Goal: Transaction & Acquisition: Purchase product/service

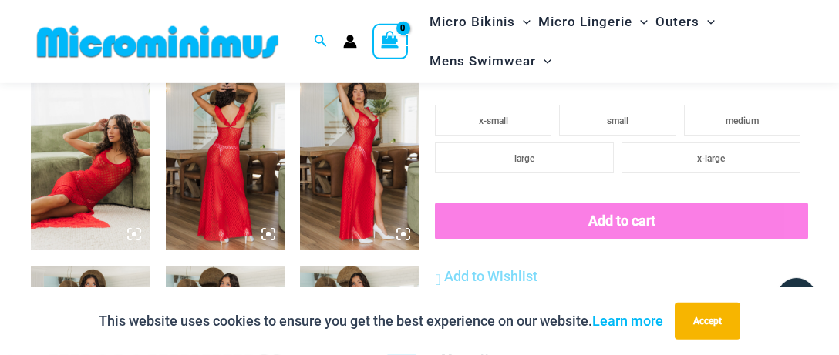
scroll to position [650, 0]
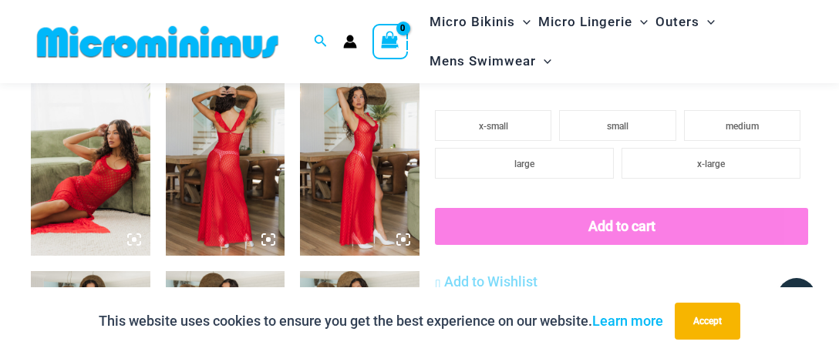
click at [237, 156] on img at bounding box center [225, 166] width 119 height 179
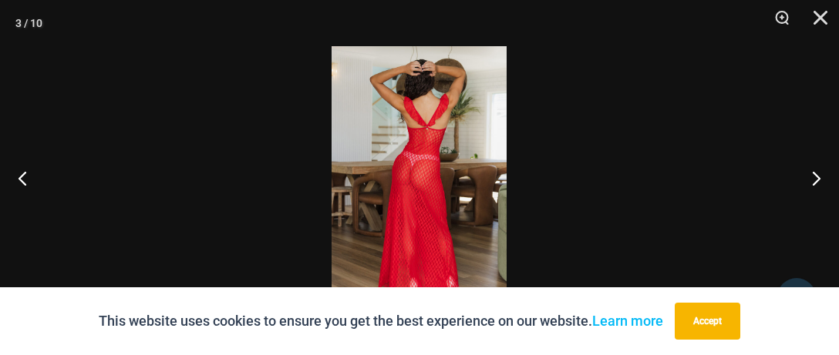
click at [402, 167] on img at bounding box center [418, 177] width 175 height 263
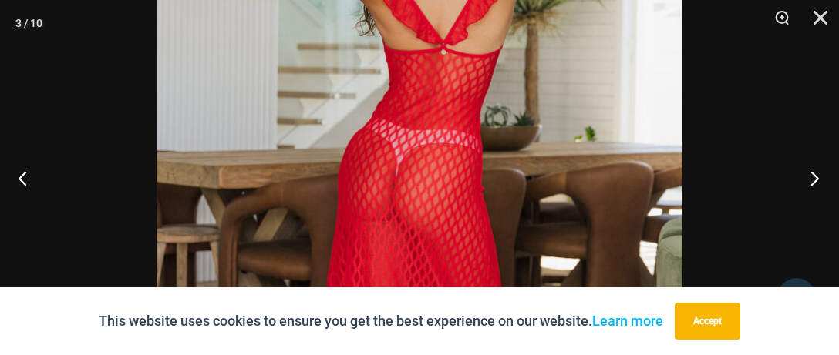
click at [818, 170] on button "Next" at bounding box center [810, 178] width 58 height 77
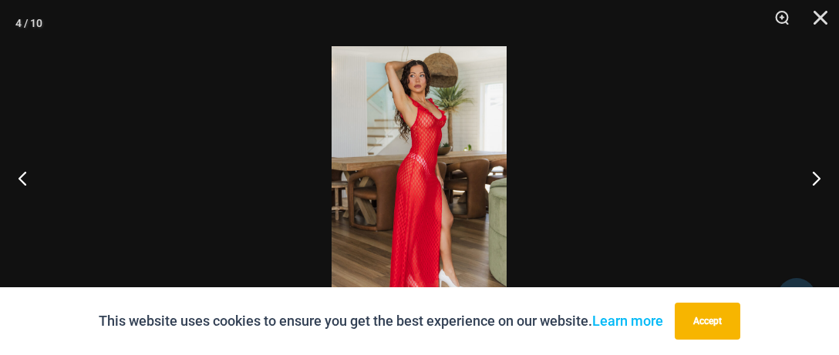
click at [412, 122] on img at bounding box center [418, 177] width 175 height 263
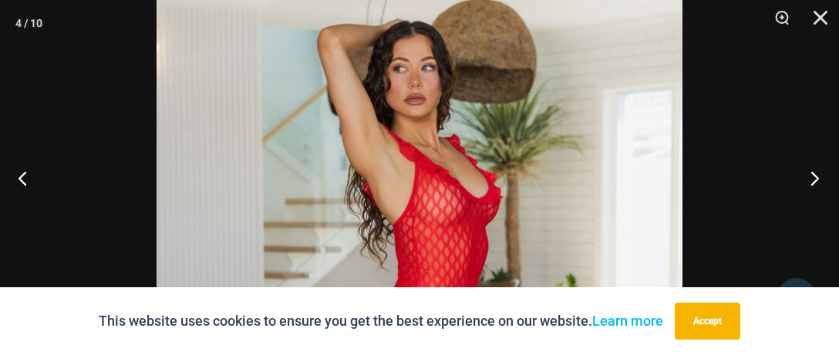
click at [814, 174] on button "Next" at bounding box center [810, 178] width 58 height 77
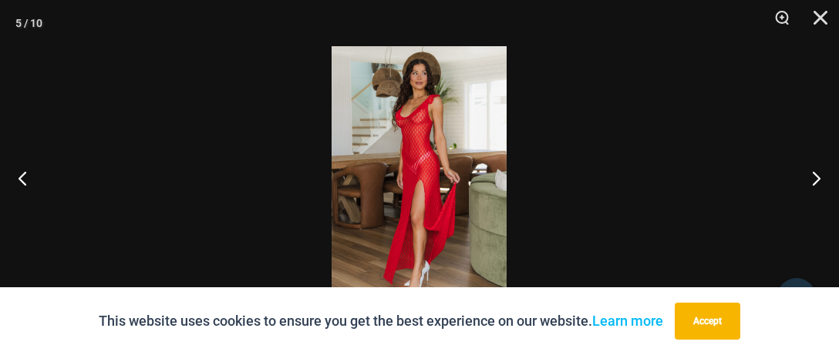
click at [443, 153] on img at bounding box center [418, 177] width 175 height 263
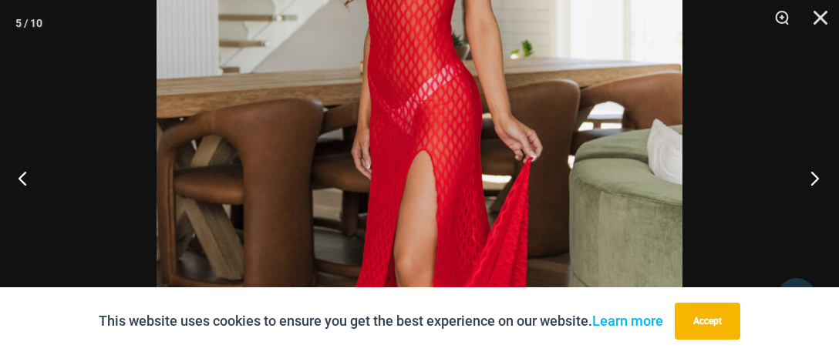
click at [819, 171] on button "Next" at bounding box center [810, 178] width 58 height 77
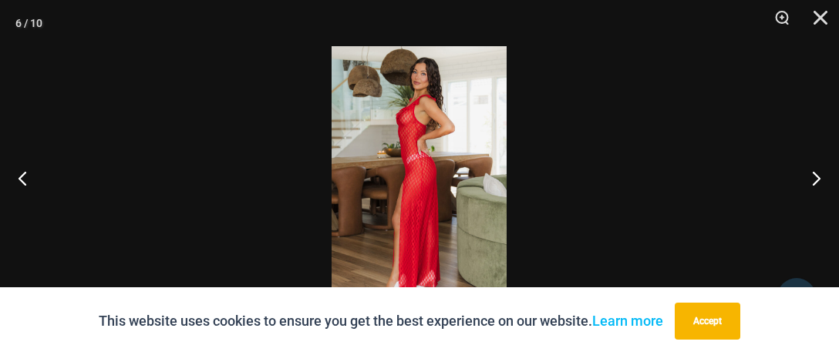
click at [432, 169] on img at bounding box center [418, 177] width 175 height 263
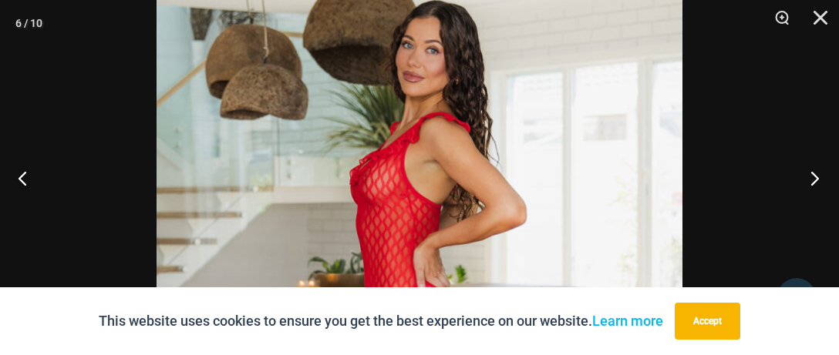
click at [817, 176] on button "Next" at bounding box center [810, 178] width 58 height 77
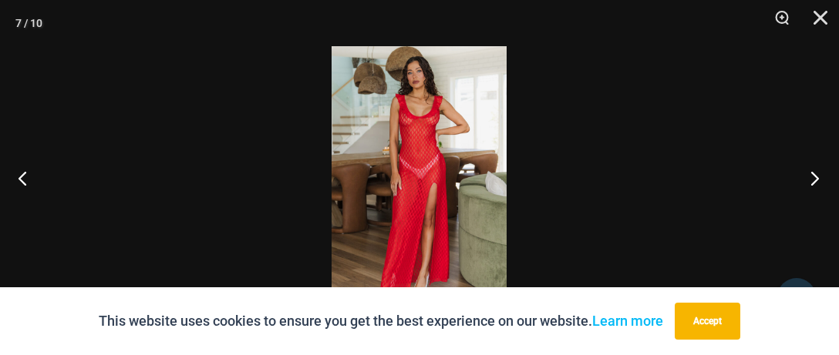
click at [814, 175] on button "Next" at bounding box center [810, 178] width 58 height 77
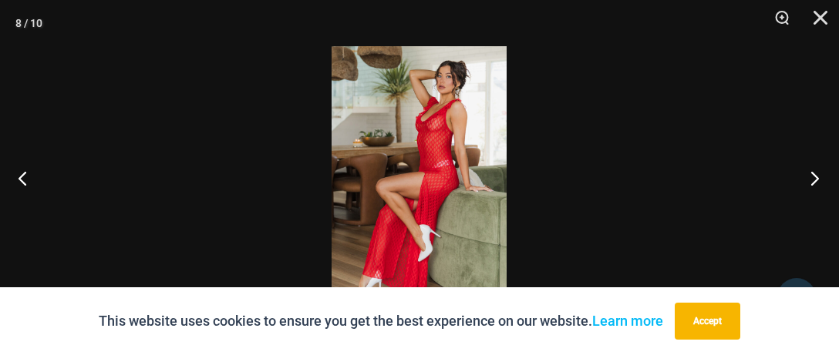
click at [814, 175] on button "Next" at bounding box center [810, 178] width 58 height 77
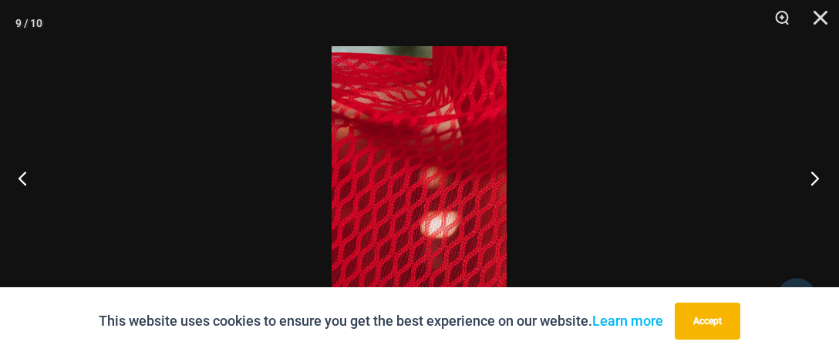
click at [815, 175] on button "Next" at bounding box center [810, 178] width 58 height 77
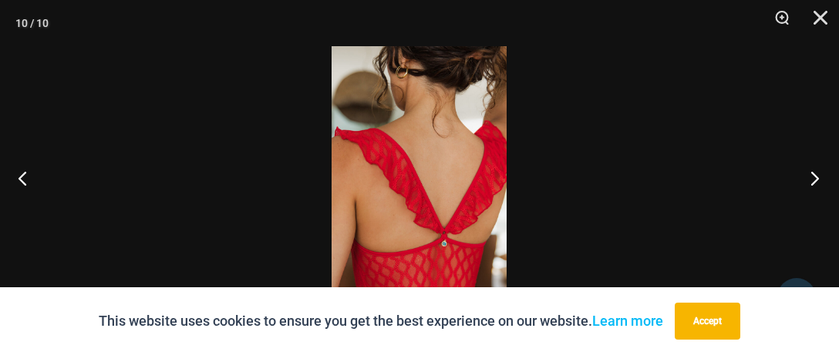
click at [815, 176] on button "Next" at bounding box center [810, 178] width 58 height 77
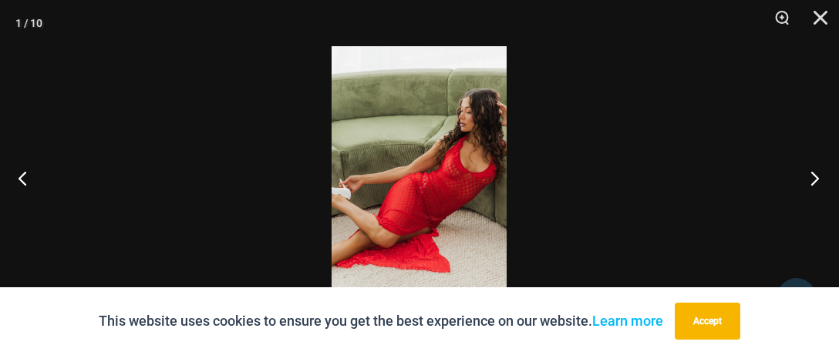
click at [815, 176] on button "Next" at bounding box center [810, 178] width 58 height 77
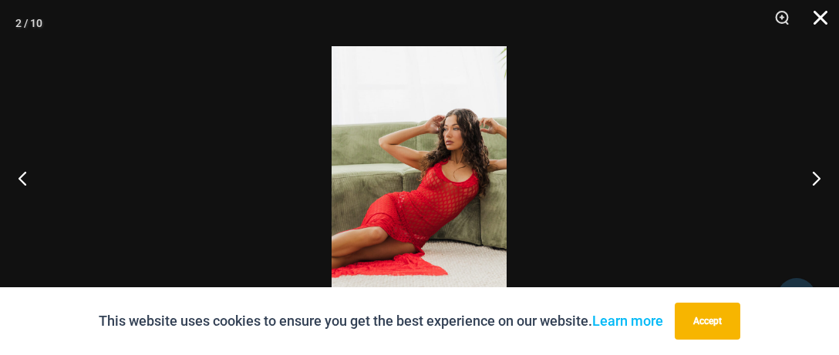
click at [819, 20] on button "Close" at bounding box center [815, 23] width 39 height 46
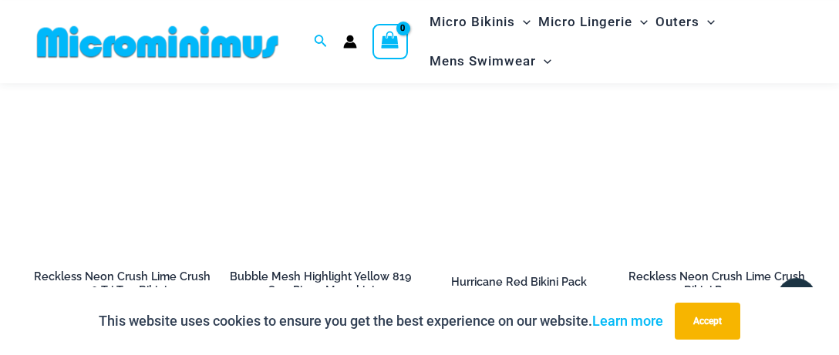
scroll to position [1381, 0]
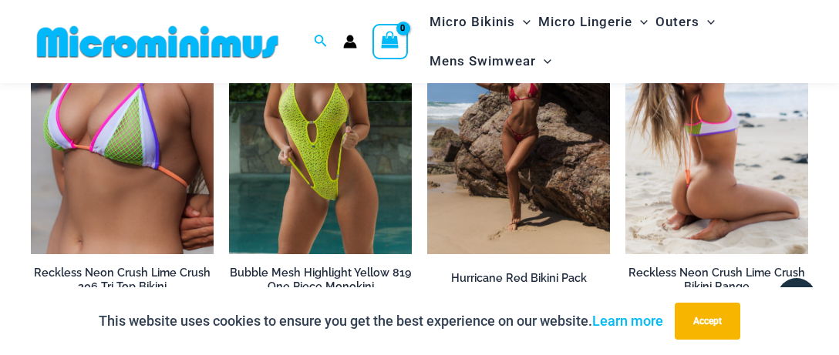
click at [732, 147] on img at bounding box center [716, 118] width 183 height 274
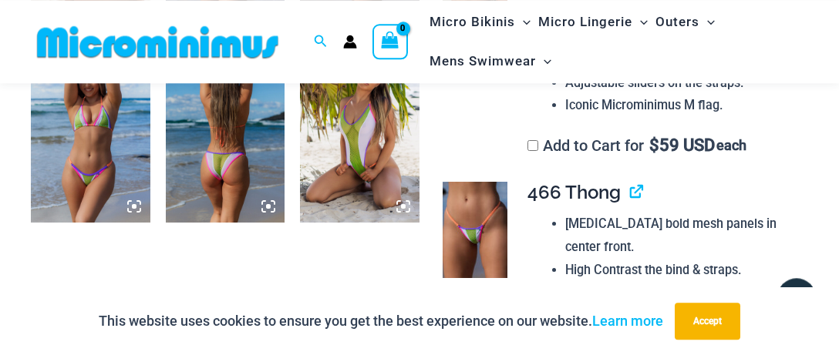
scroll to position [880, 0]
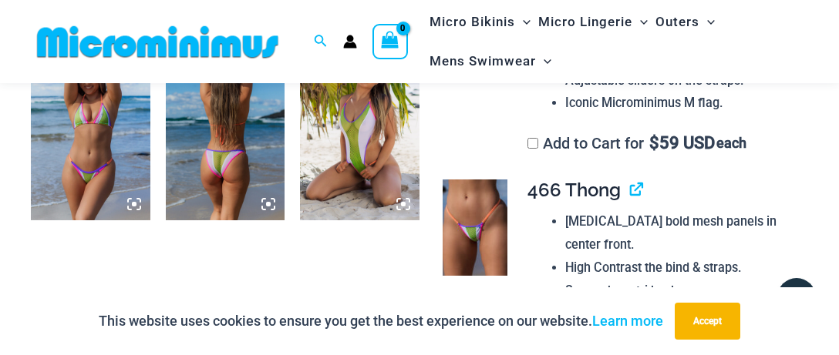
click at [348, 158] on img at bounding box center [359, 131] width 119 height 179
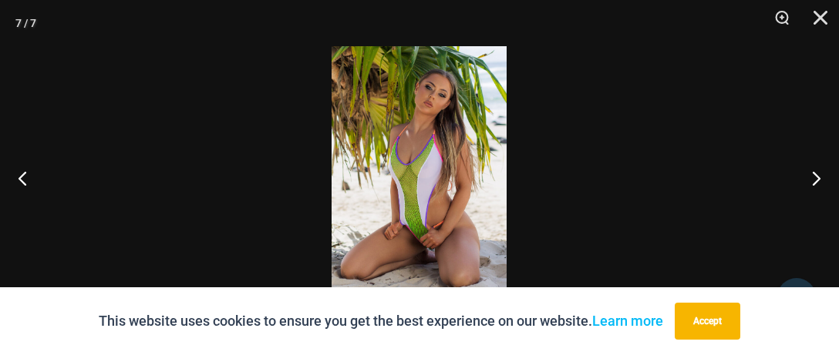
click at [430, 192] on img at bounding box center [418, 177] width 175 height 263
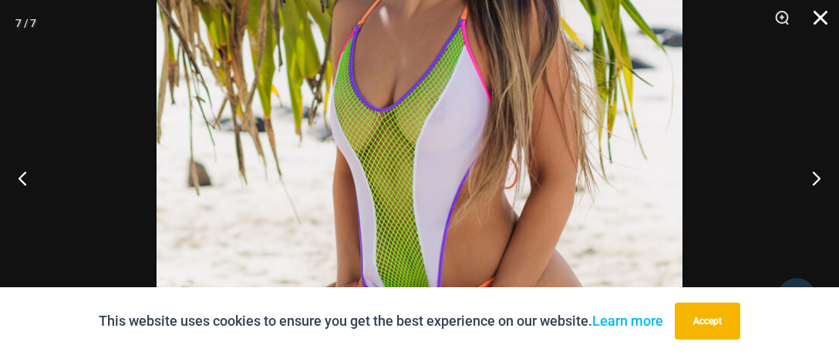
click at [816, 19] on button "Close" at bounding box center [815, 23] width 39 height 46
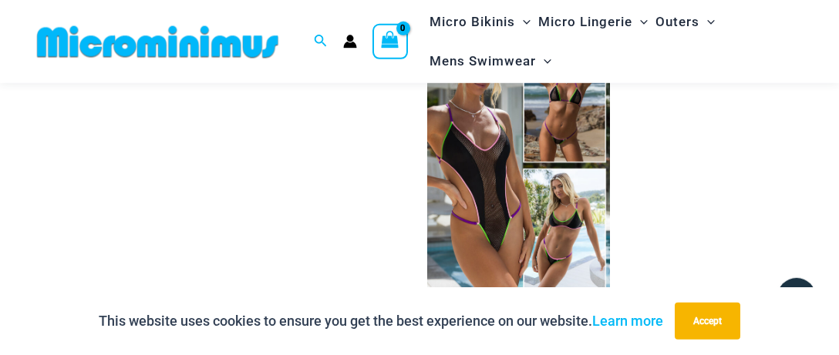
scroll to position [3073, 0]
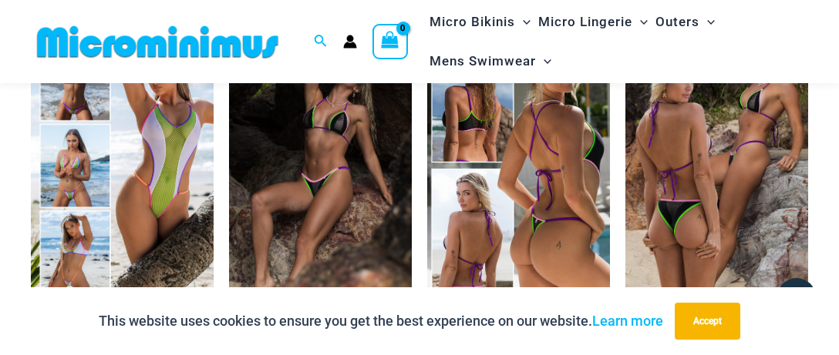
click at [493, 186] on img at bounding box center [518, 166] width 183 height 274
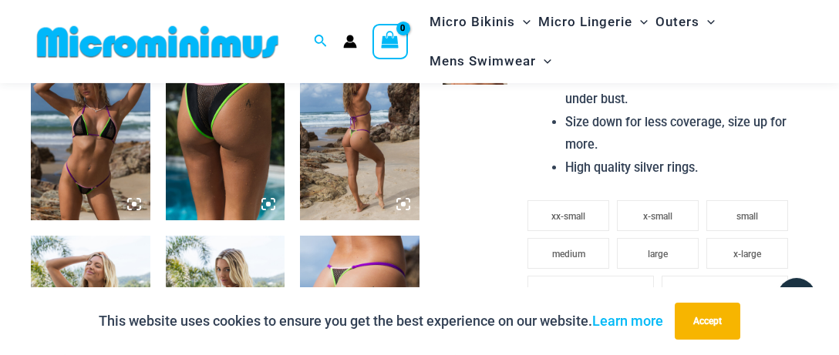
scroll to position [893, 0]
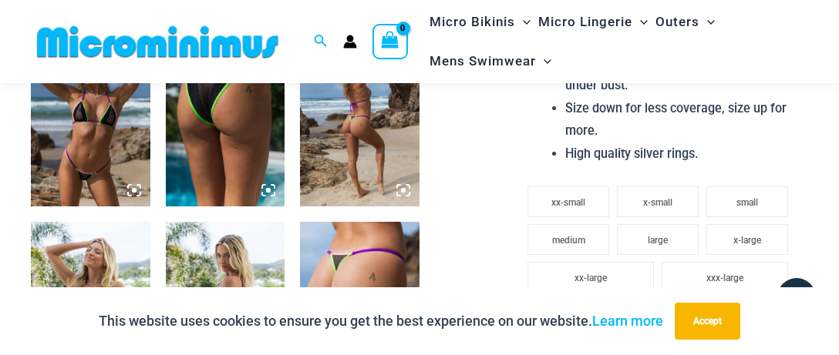
click at [109, 142] on img at bounding box center [90, 117] width 119 height 179
